Goal: Find specific page/section: Find specific page/section

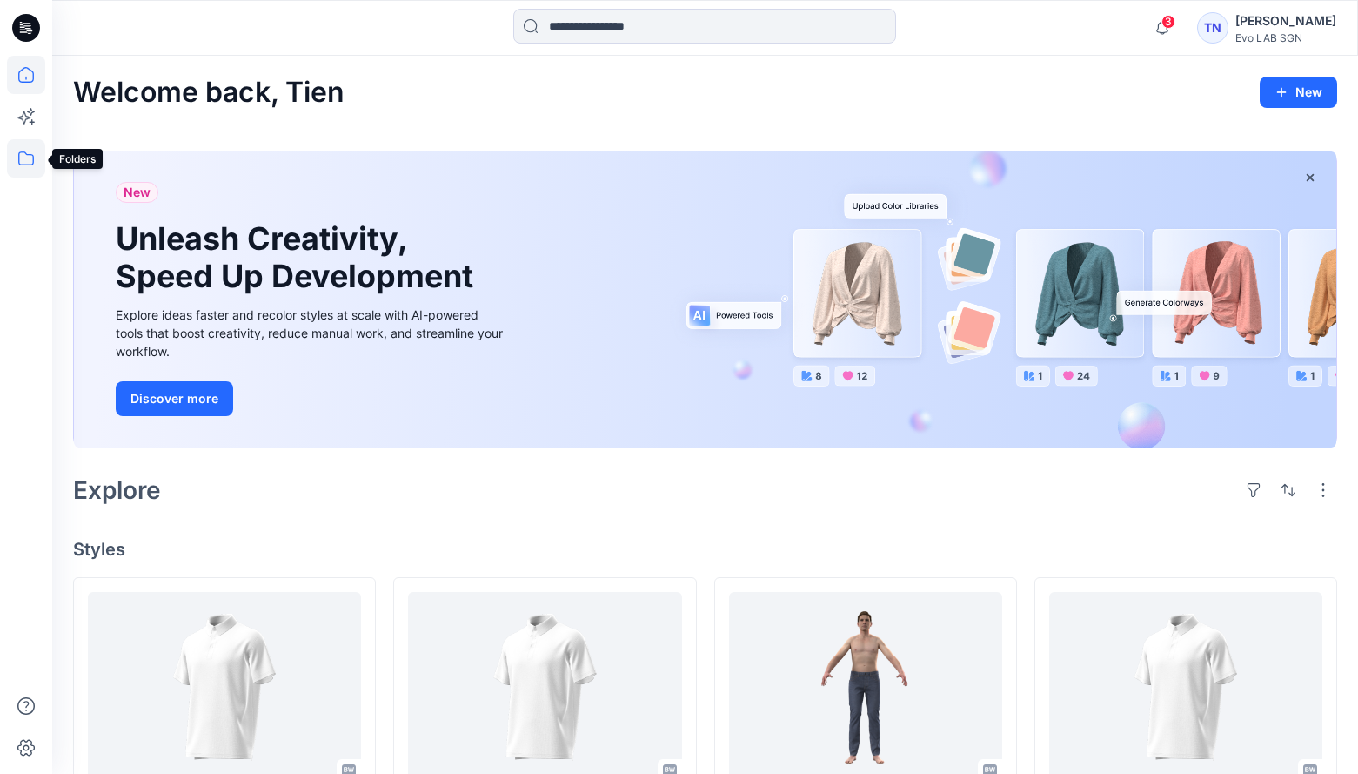
click at [24, 156] on icon at bounding box center [26, 158] width 38 height 38
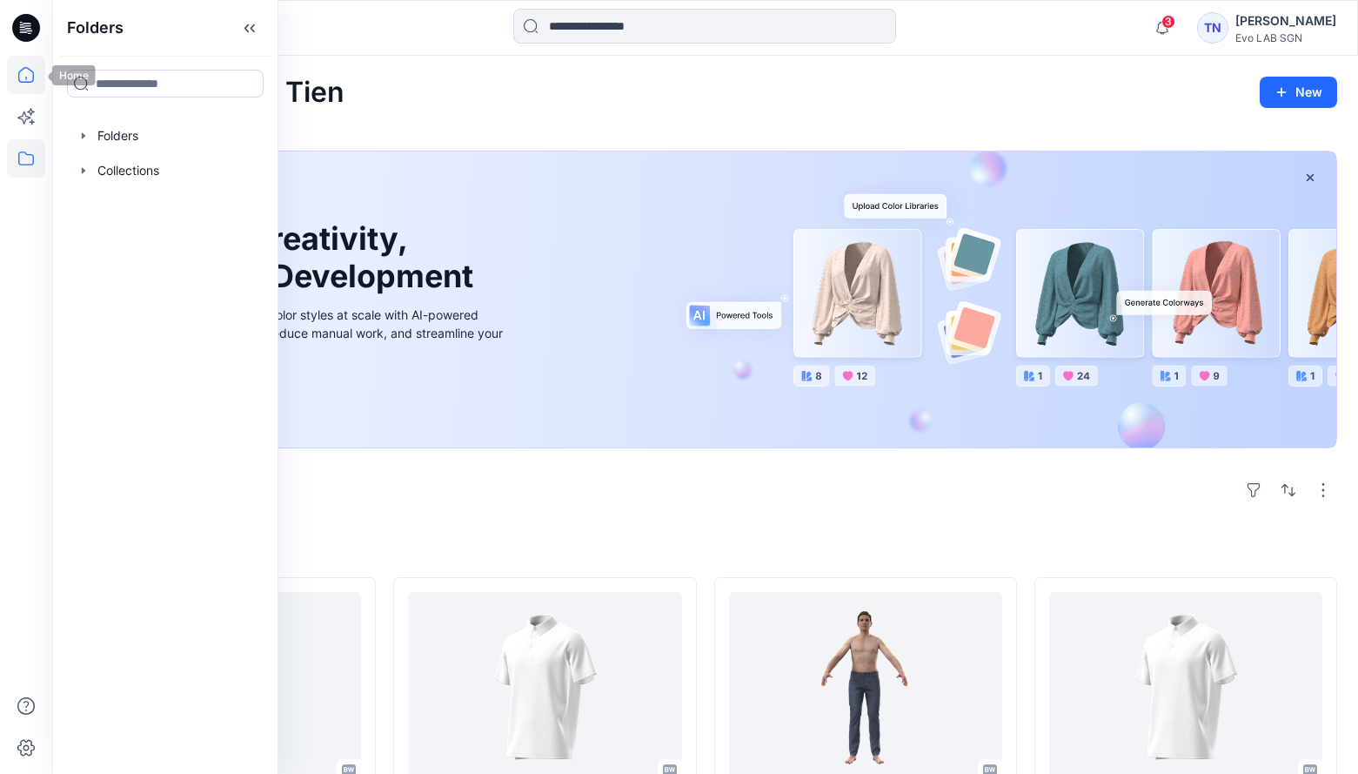
click at [23, 73] on icon at bounding box center [26, 75] width 38 height 38
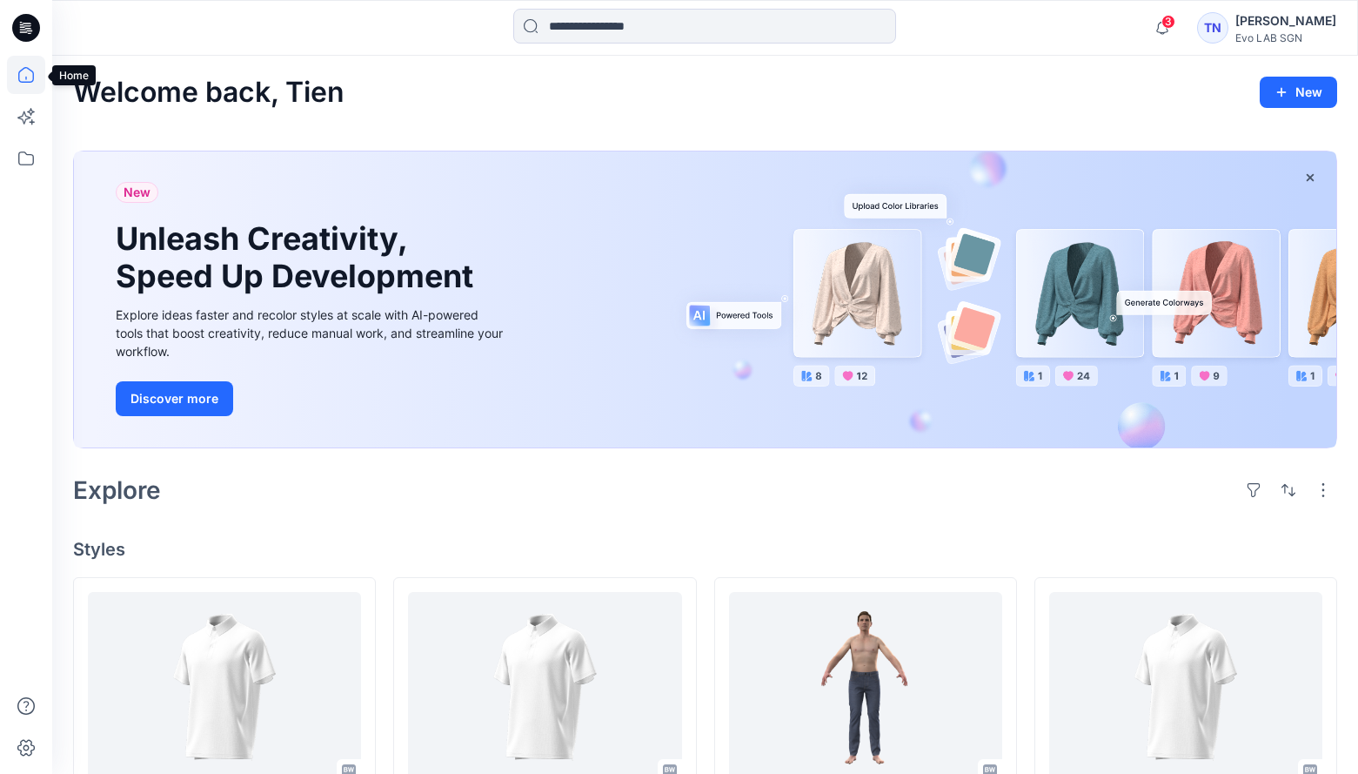
click at [23, 75] on icon at bounding box center [26, 75] width 38 height 38
click at [27, 30] on icon at bounding box center [26, 28] width 28 height 28
click at [23, 149] on icon at bounding box center [26, 158] width 38 height 38
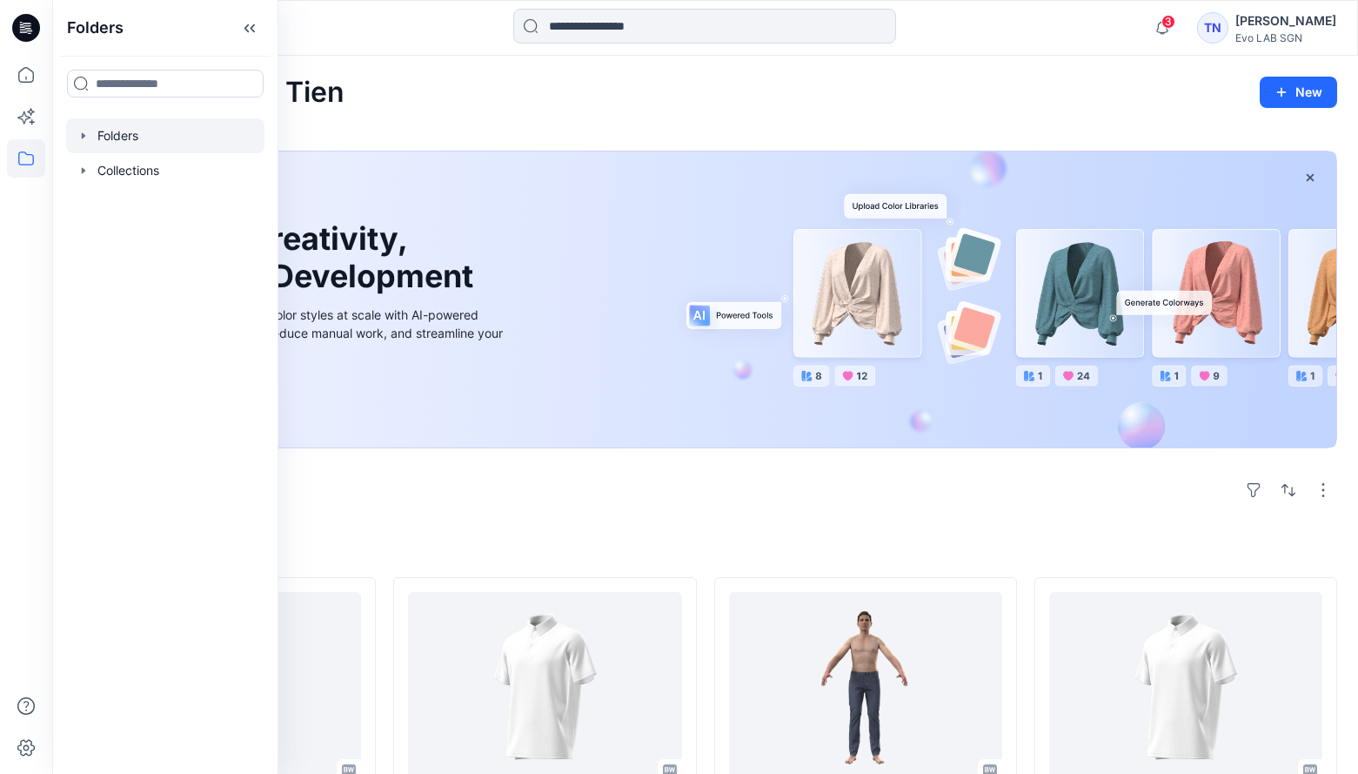
click at [152, 135] on div at bounding box center [165, 135] width 198 height 35
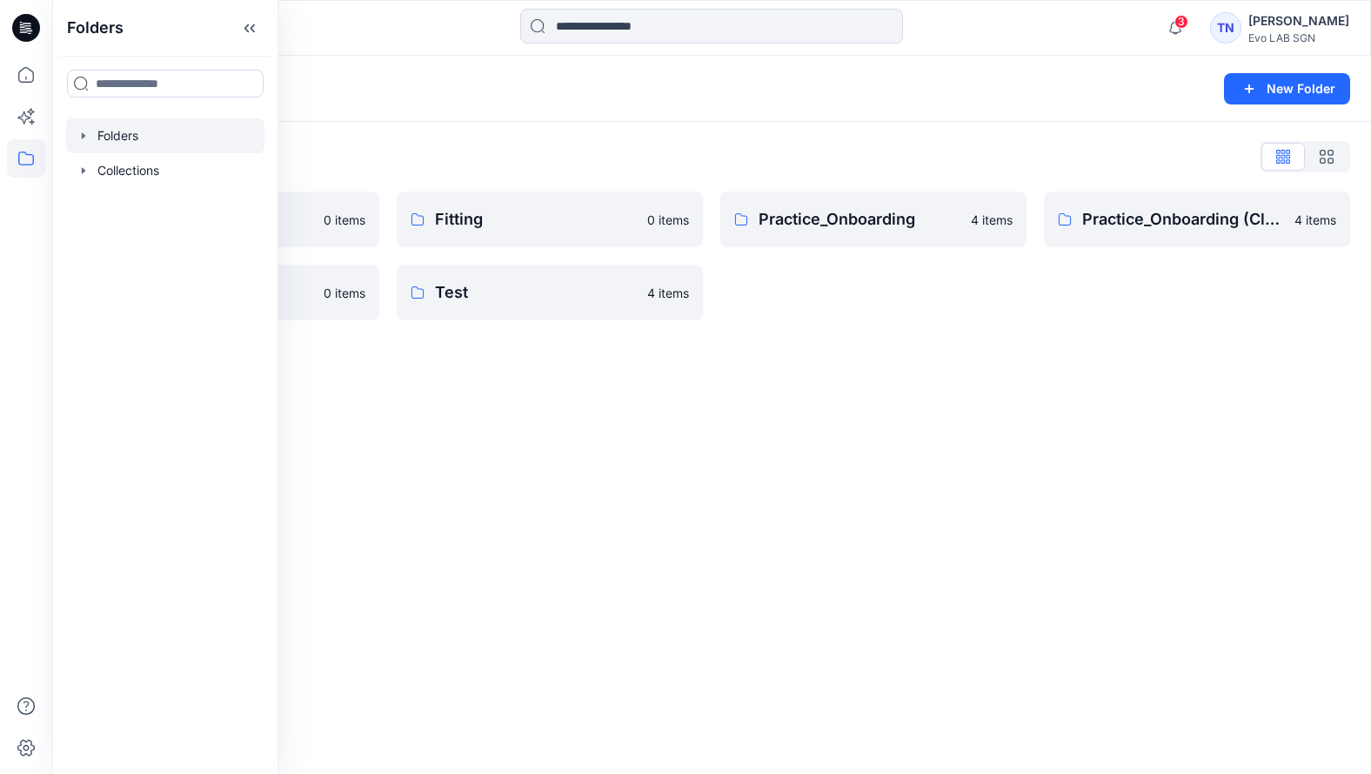
click at [428, 445] on div "Folders New Folder Folders List Fit Women 0 items S262 0 items Fitting 0 items …" at bounding box center [711, 415] width 1319 height 718
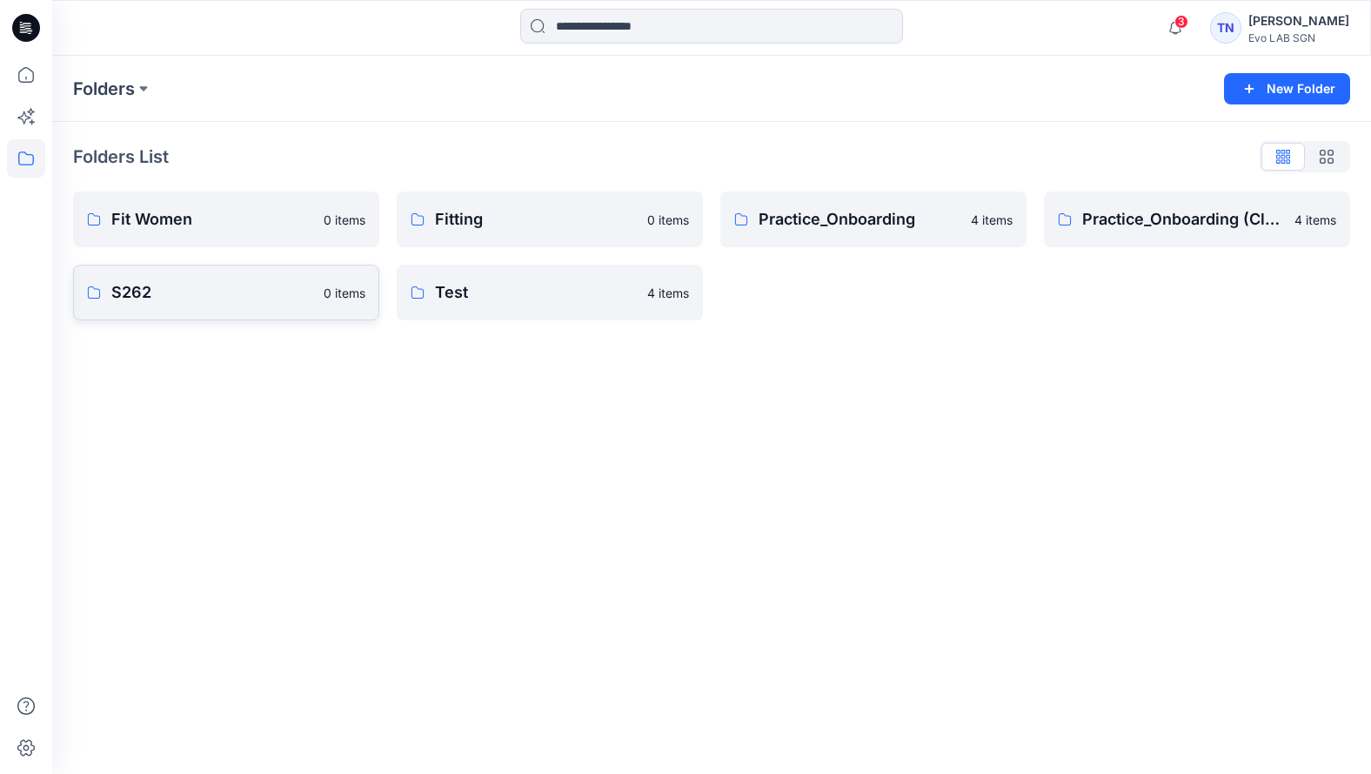
click at [191, 294] on p "S262" at bounding box center [212, 292] width 202 height 24
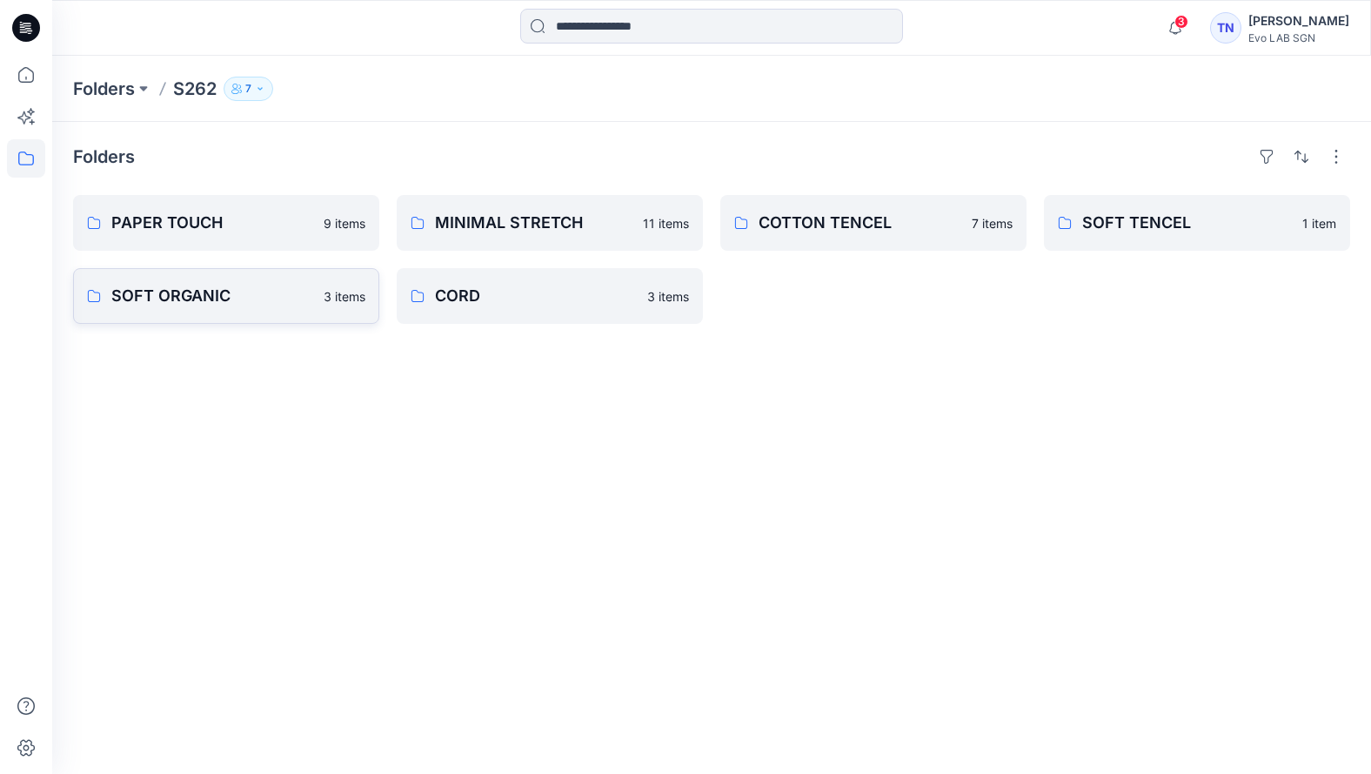
click at [265, 302] on p "SOFT ORGANIC" at bounding box center [212, 296] width 202 height 24
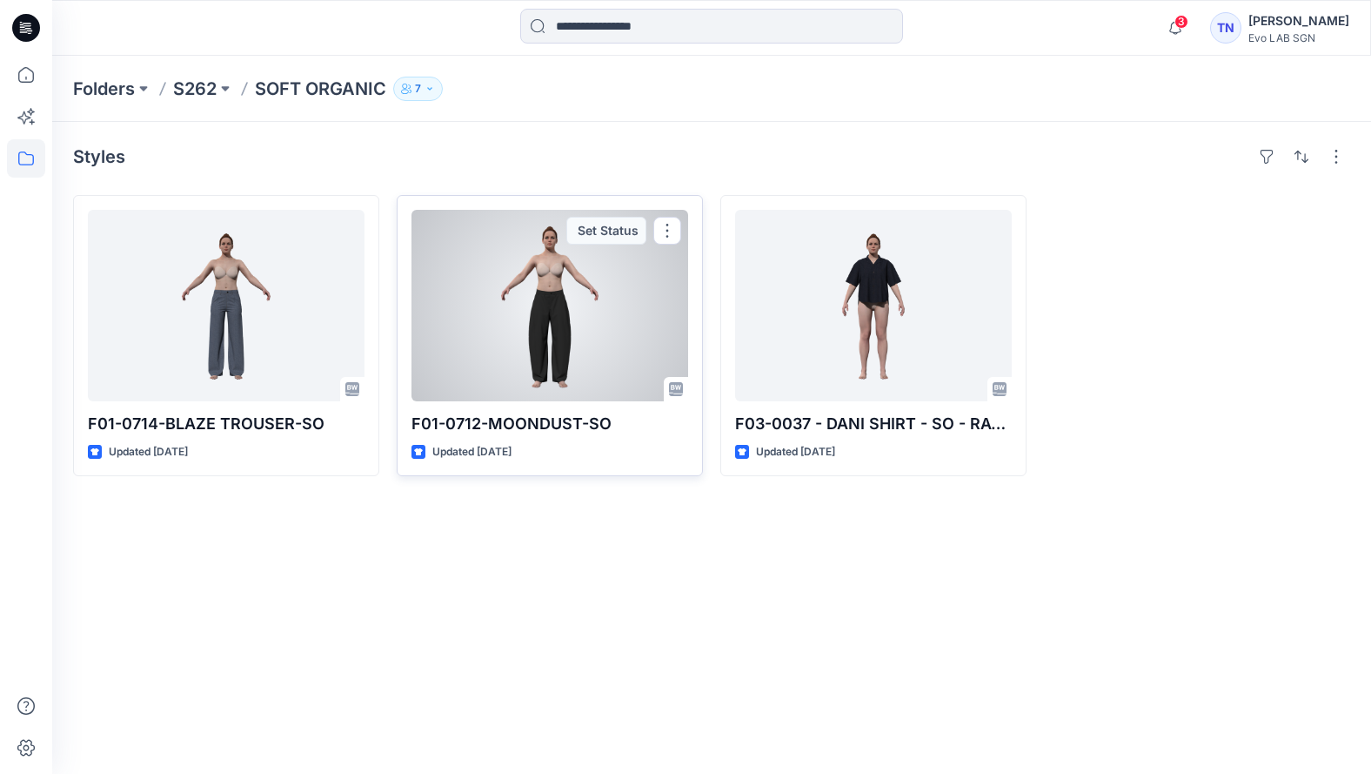
click at [533, 354] on div at bounding box center [550, 305] width 277 height 191
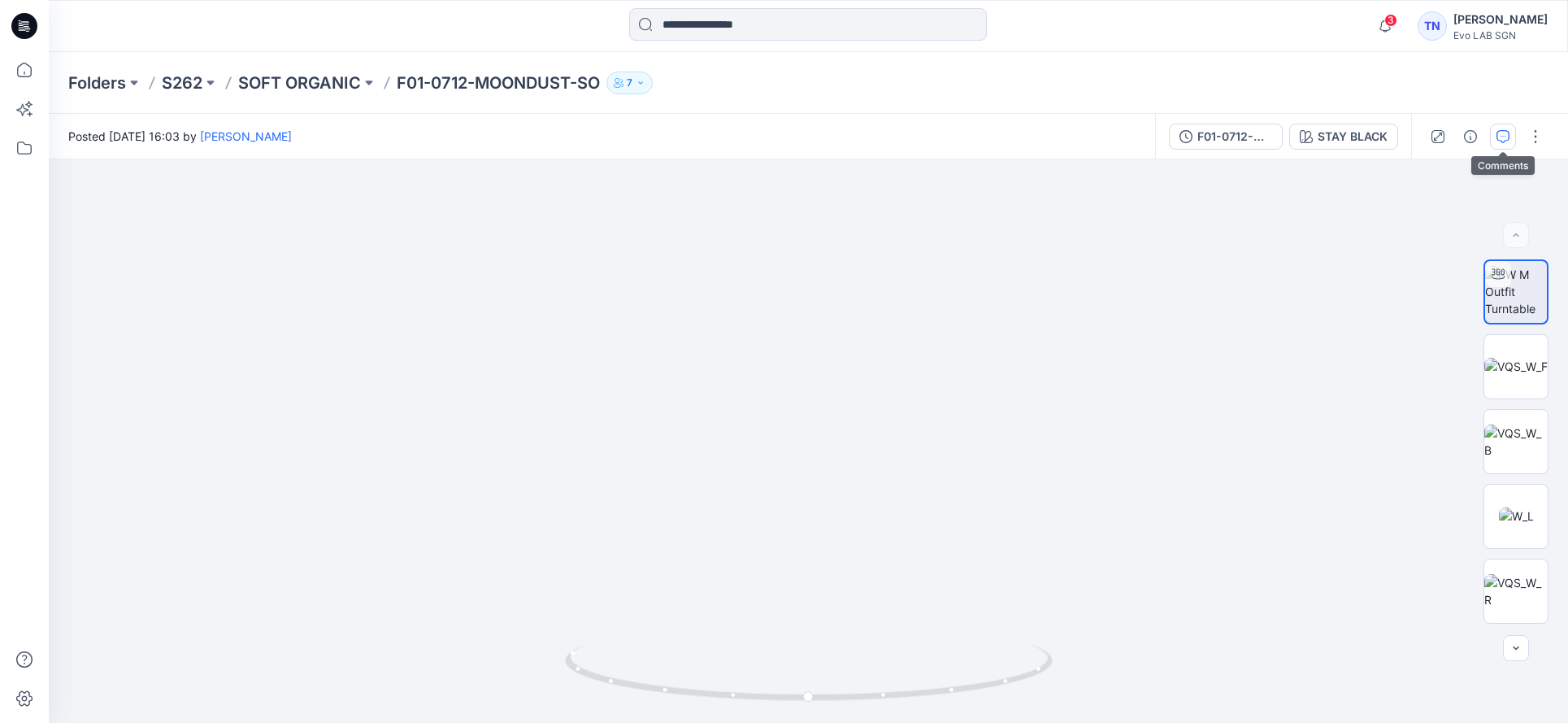
click at [1267, 138] on icon "button" at bounding box center [1503, 136] width 13 height 13
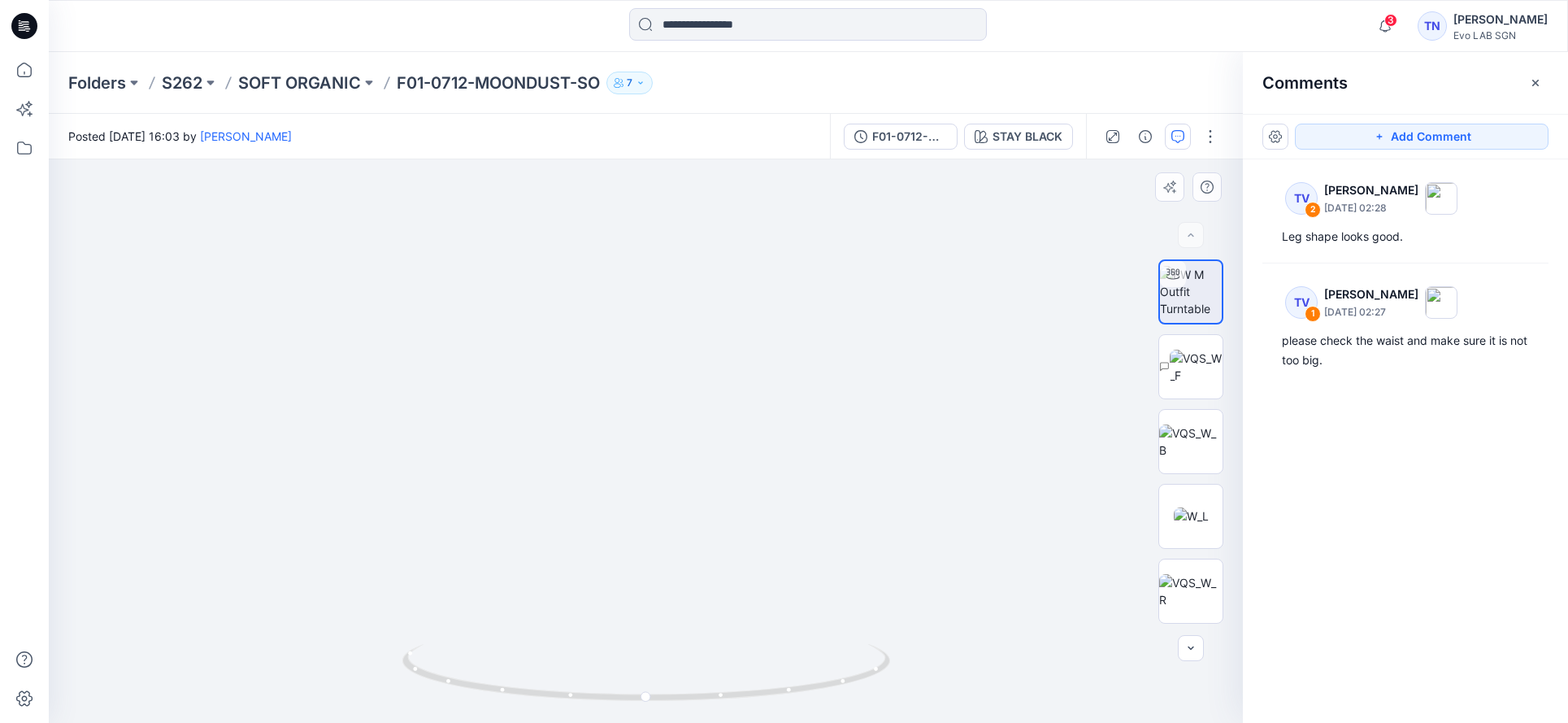
drag, startPoint x: 763, startPoint y: 473, endPoint x: 777, endPoint y: 383, distance: 91.1
drag, startPoint x: 722, startPoint y: 698, endPoint x: 519, endPoint y: 679, distance: 203.9
drag, startPoint x: 569, startPoint y: 700, endPoint x: 816, endPoint y: 705, distance: 247.1
